Goal: Information Seeking & Learning: Understand process/instructions

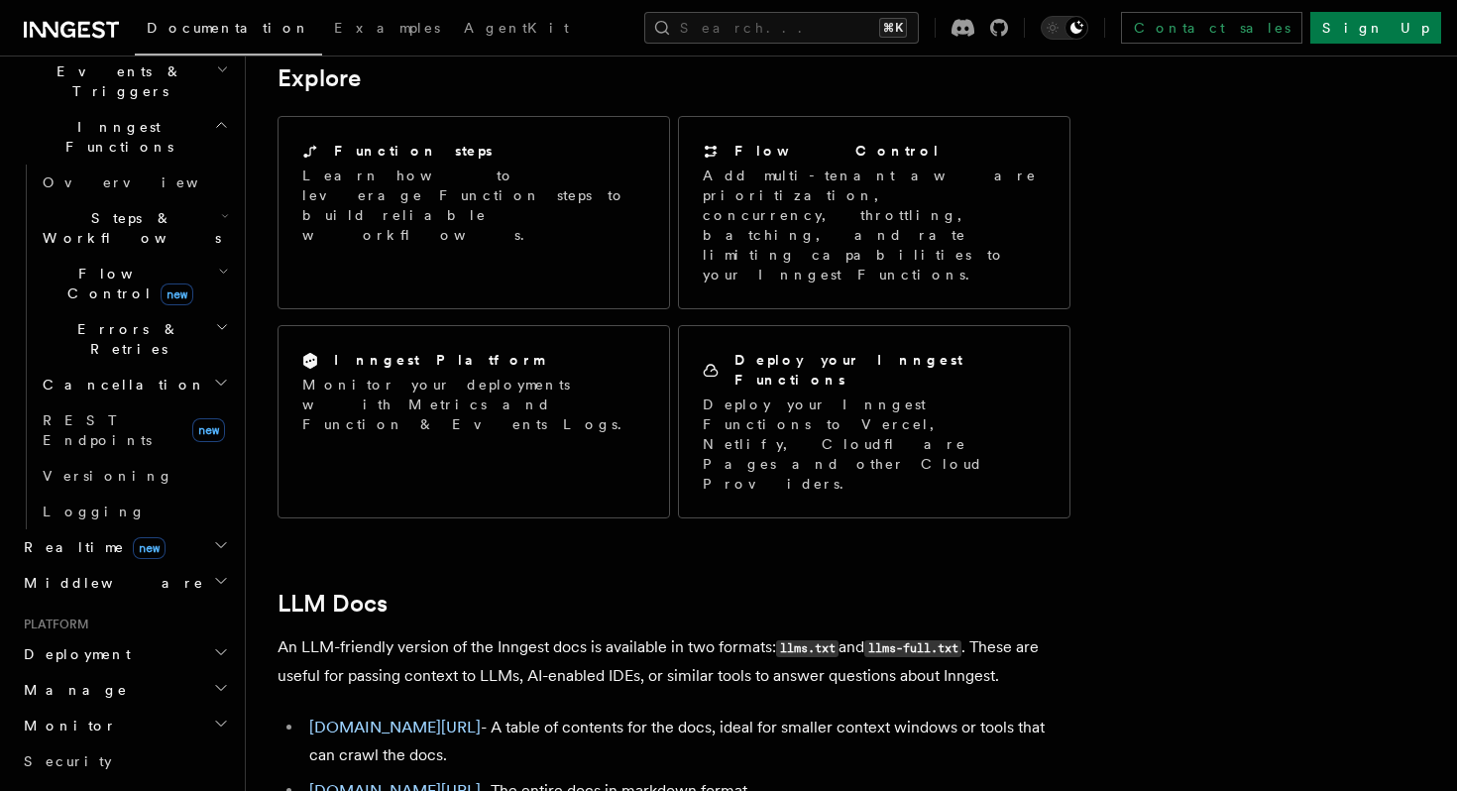
scroll to position [522, 0]
click at [156, 640] on h2 "Deployment" at bounding box center [124, 658] width 217 height 36
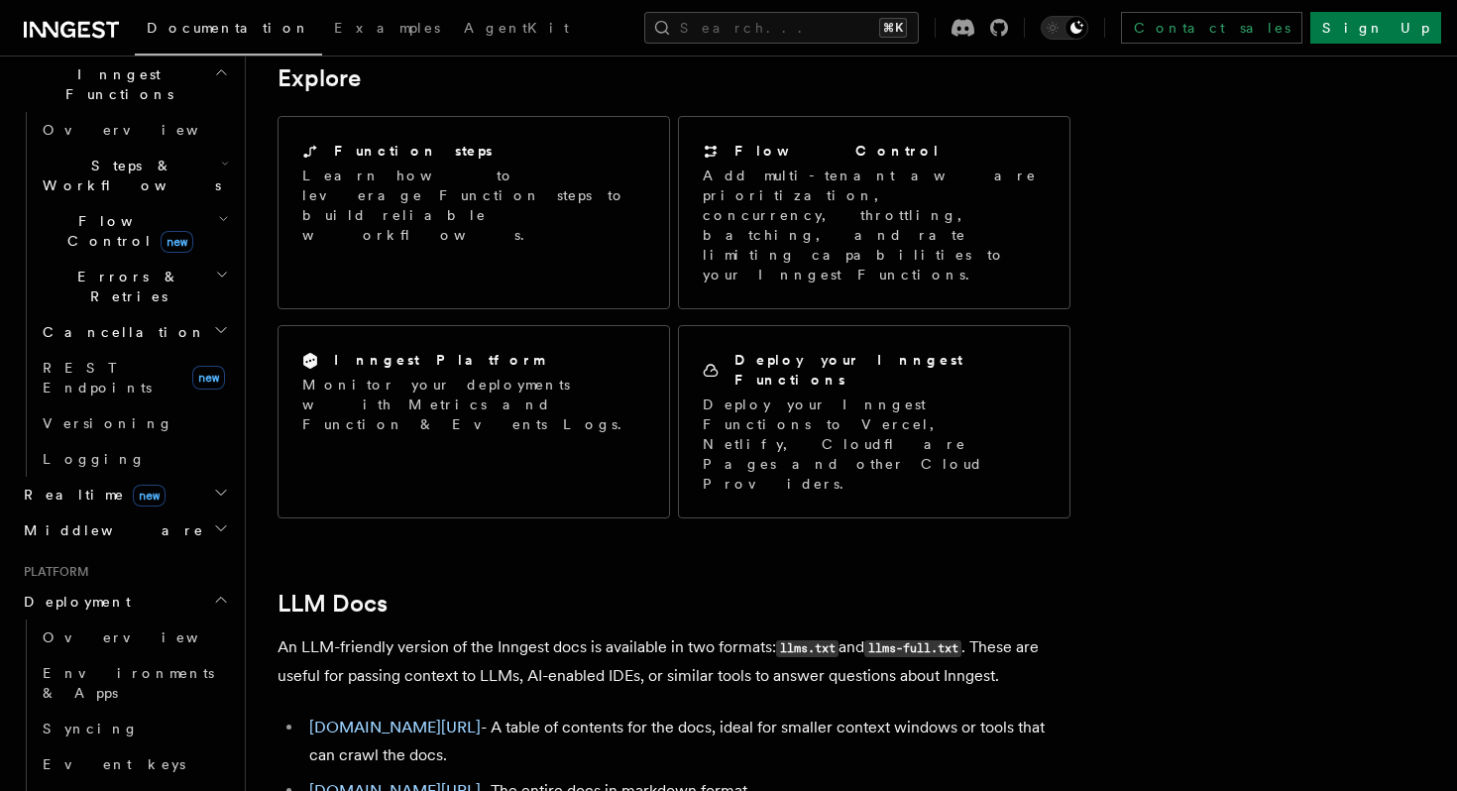
scroll to position [579, 0]
click at [108, 619] on link "Overview" at bounding box center [134, 637] width 198 height 36
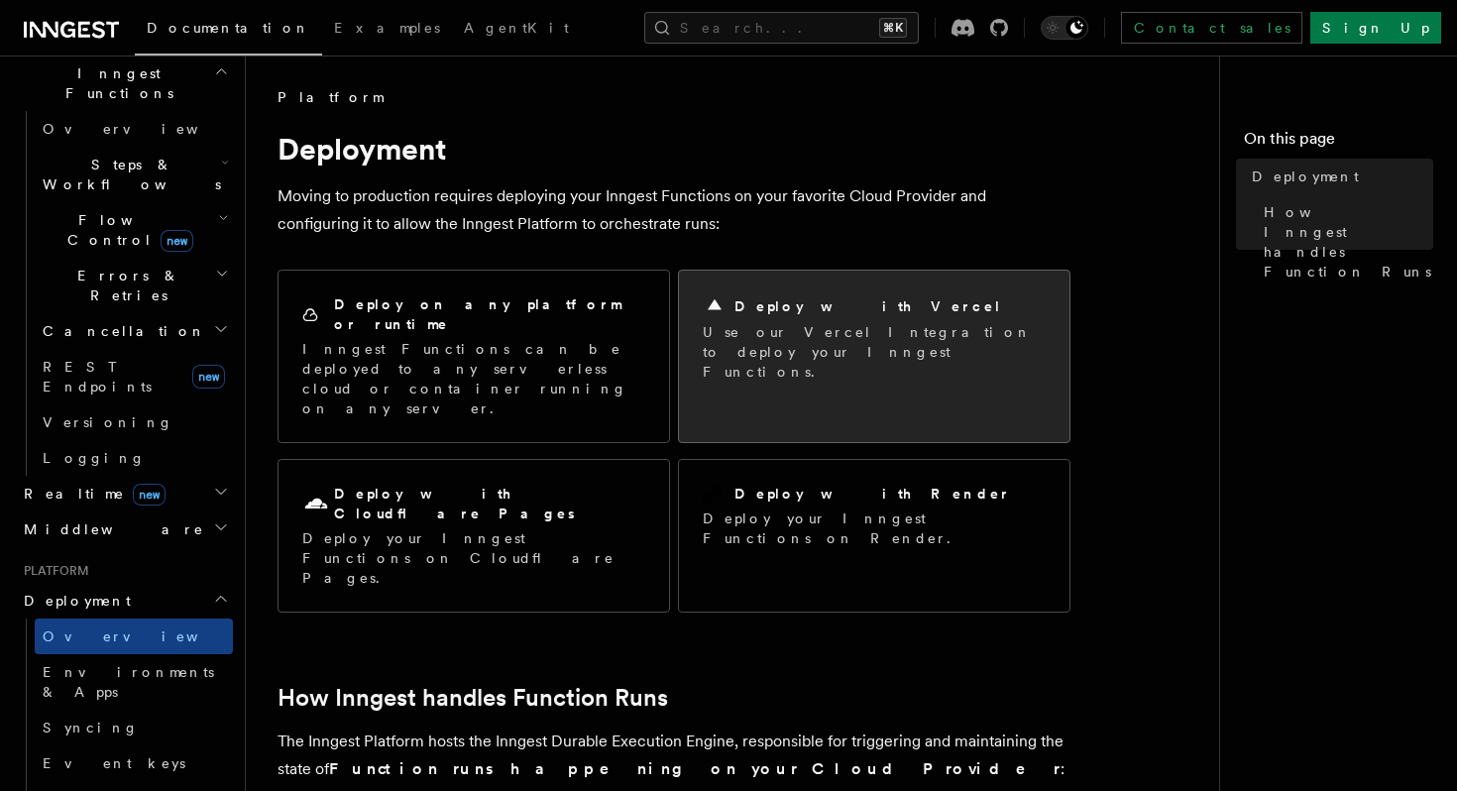
click at [831, 356] on p "Use our Vercel Integration to deploy your Inngest Functions." at bounding box center [874, 351] width 343 height 59
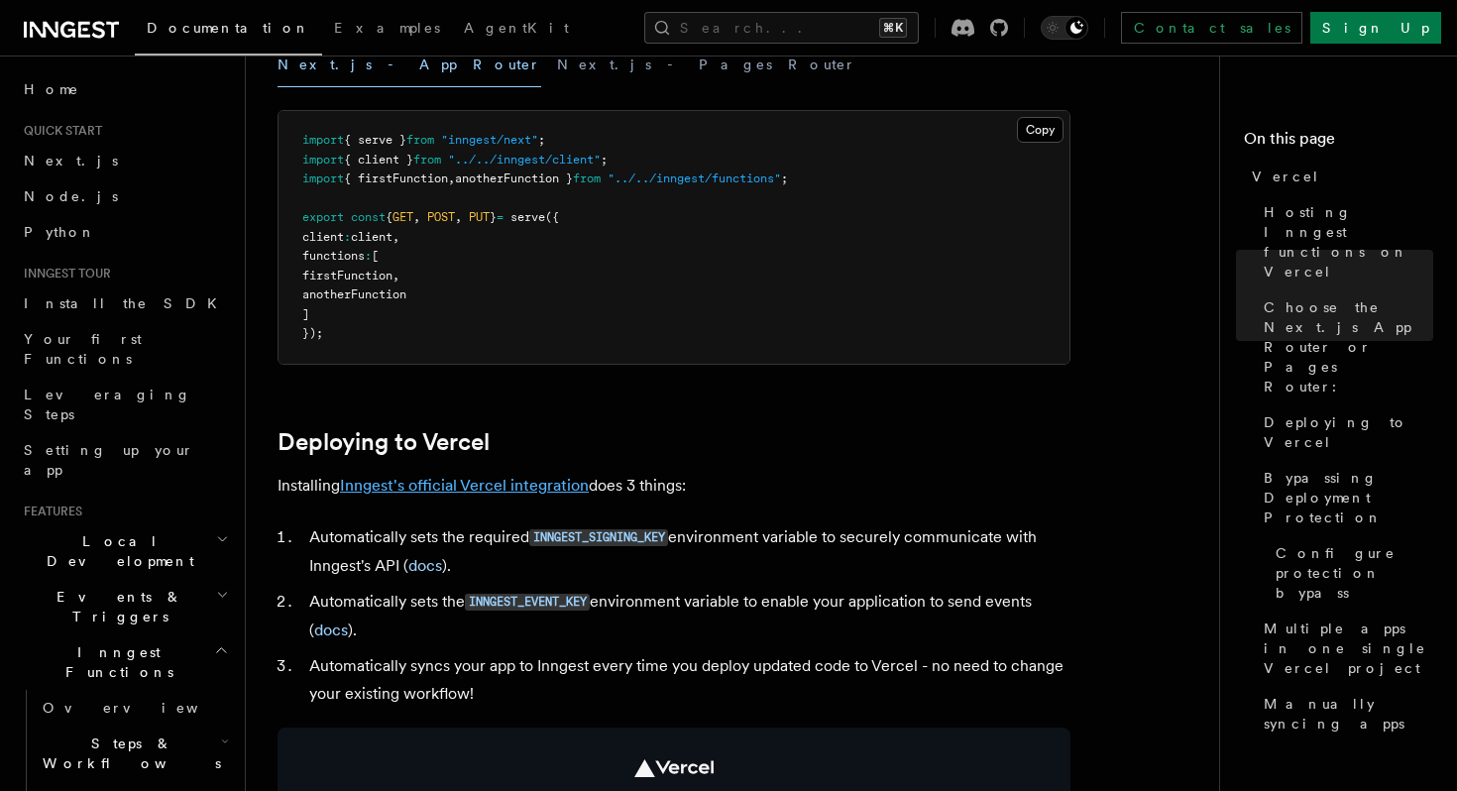
scroll to position [584, 0]
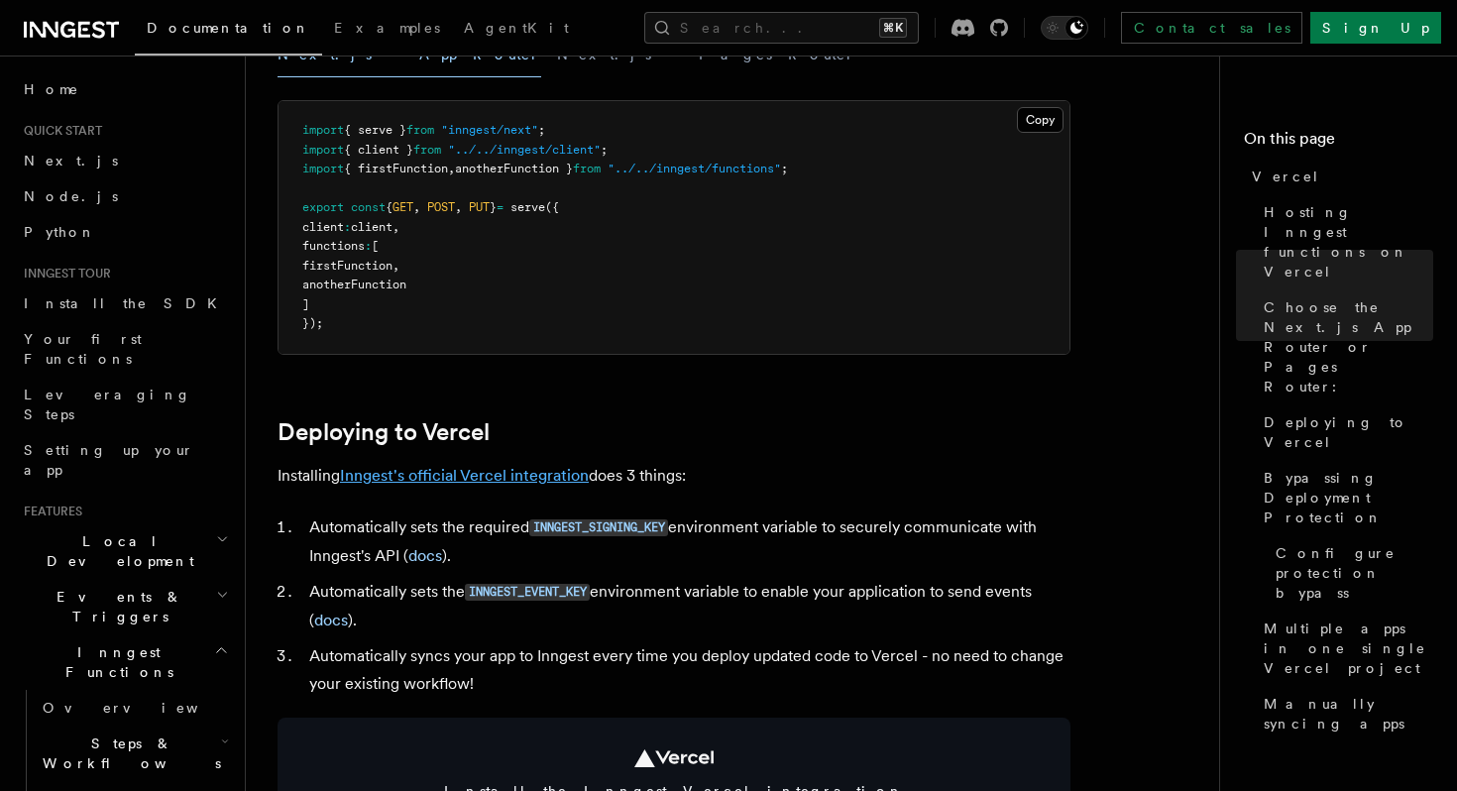
click at [464, 477] on link "Inngest's official Vercel integration" at bounding box center [464, 475] width 249 height 19
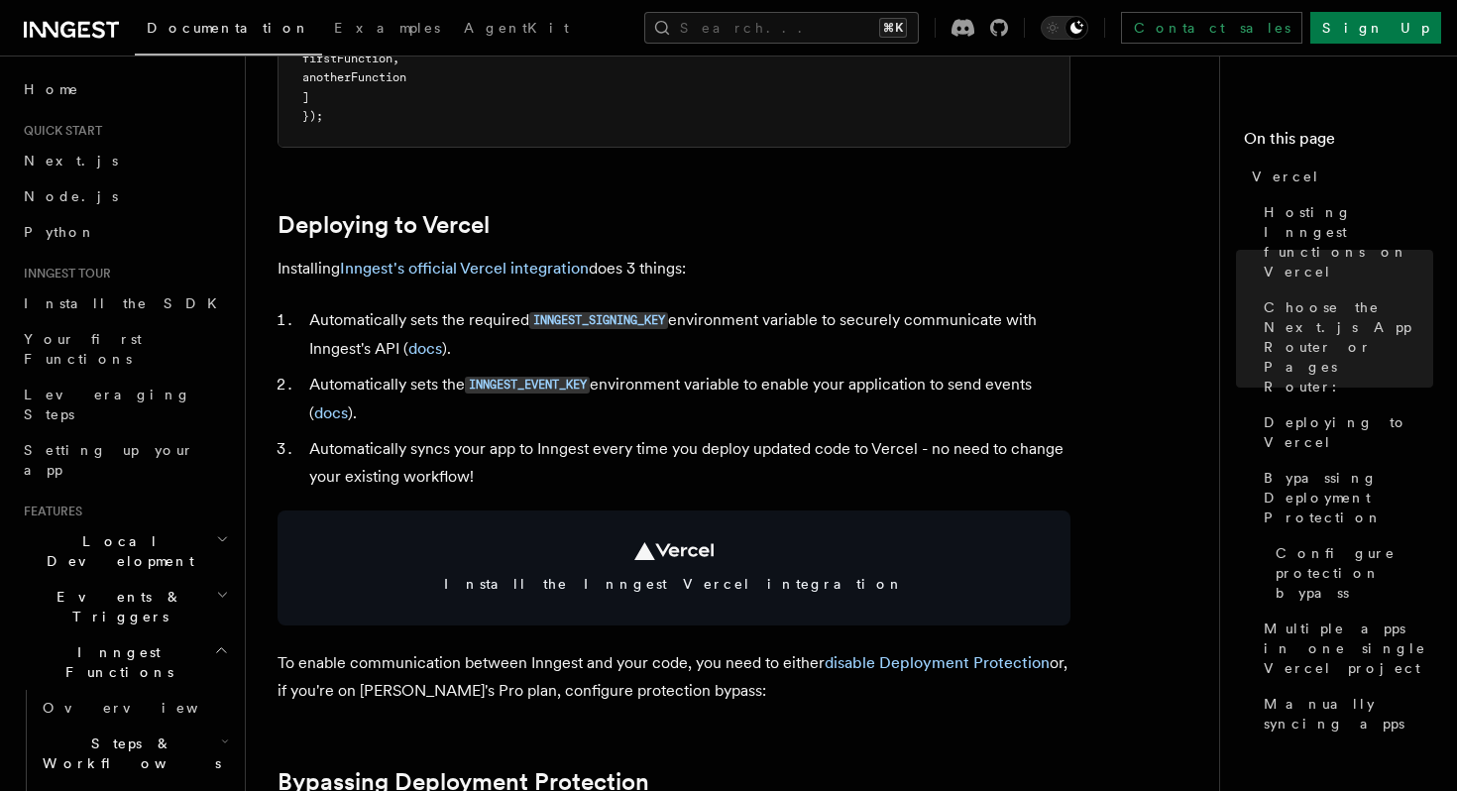
scroll to position [792, 0]
click at [518, 270] on link "Inngest's official Vercel integration" at bounding box center [464, 267] width 249 height 19
